Goal: Find contact information: Find contact information

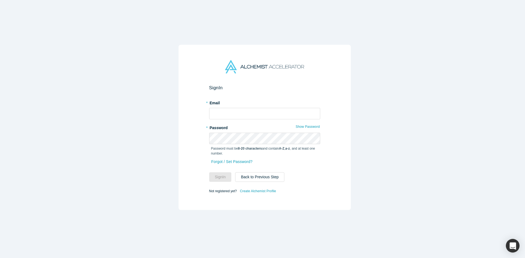
type input "[EMAIL_ADDRESS][DOMAIN_NAME]"
click at [209, 172] on button "Sign In" at bounding box center [220, 177] width 22 height 10
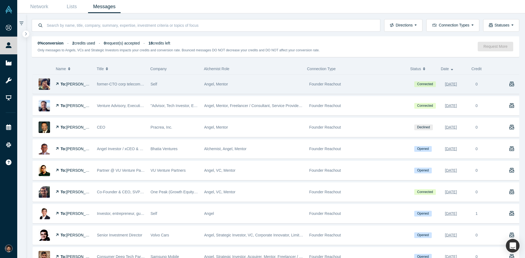
click at [69, 86] on span "[PERSON_NAME]" at bounding box center [81, 84] width 31 height 4
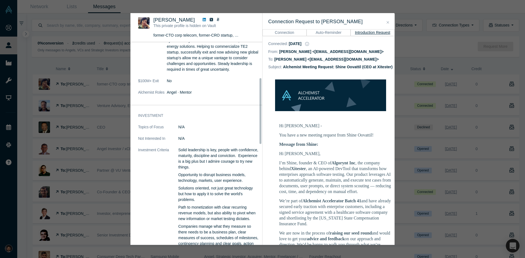
scroll to position [137, 0]
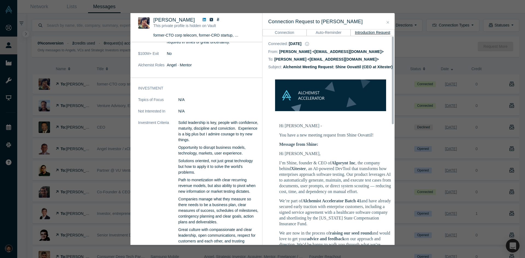
click at [389, 22] on icon "Close" at bounding box center [388, 23] width 2 height 4
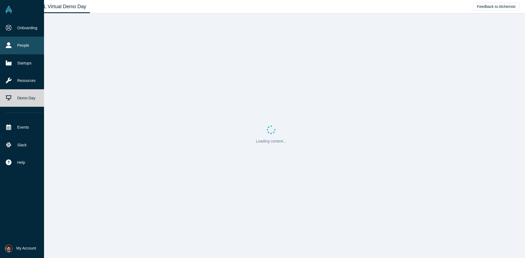
click at [22, 46] on link "People" at bounding box center [24, 45] width 48 height 17
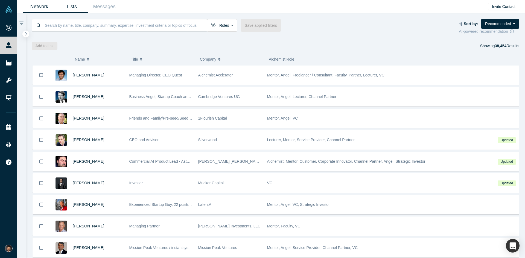
click at [77, 11] on link "Lists" at bounding box center [71, 6] width 33 height 13
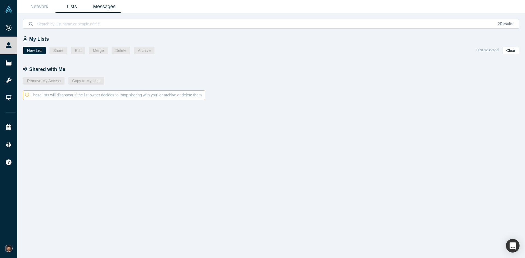
click at [104, 5] on link "Messages" at bounding box center [104, 6] width 33 height 13
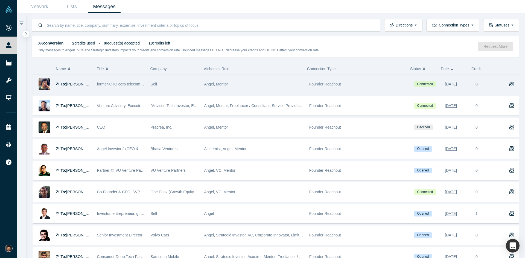
click at [79, 84] on span "[PERSON_NAME]" at bounding box center [81, 84] width 31 height 4
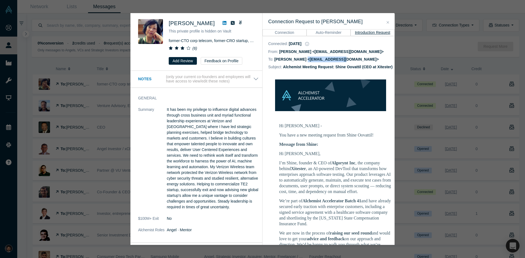
drag, startPoint x: 302, startPoint y: 60, endPoint x: 339, endPoint y: 62, distance: 37.5
click at [339, 62] on dd "[PERSON_NAME] <[EMAIL_ADDRESS][DOMAIN_NAME]>" at bounding box center [326, 59] width 104 height 4
copy dd "hsubuck@gmail.com"
